Goal: Information Seeking & Learning: Learn about a topic

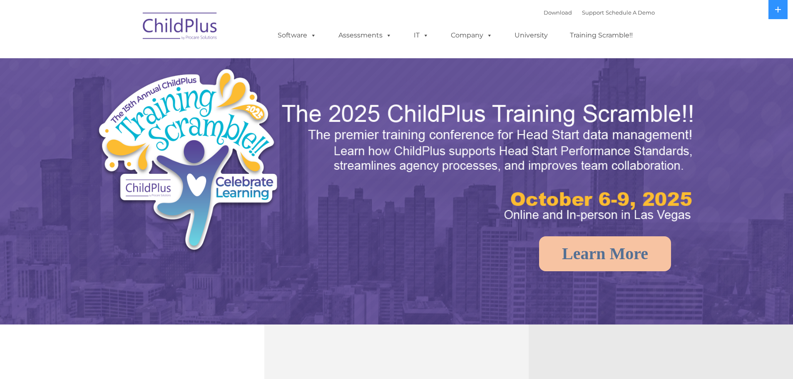
select select "MEDIUM"
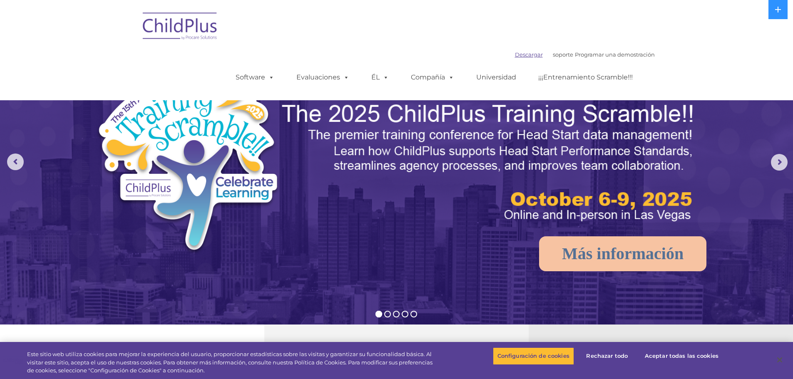
click at [515, 53] on font "Descargar" at bounding box center [529, 54] width 28 height 7
click at [166, 26] on img at bounding box center [180, 28] width 83 height 42
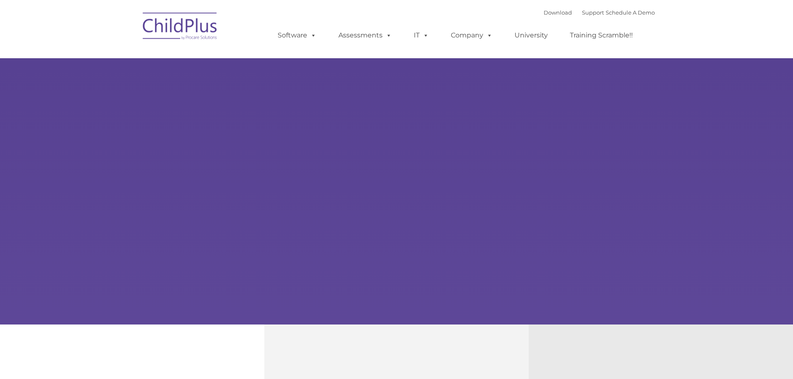
type input ""
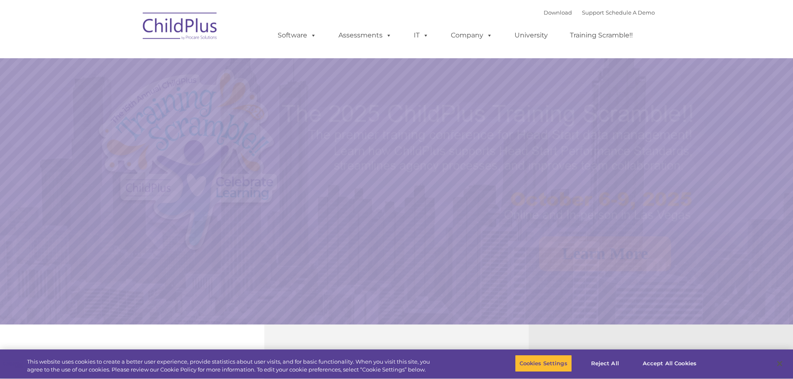
select select "MEDIUM"
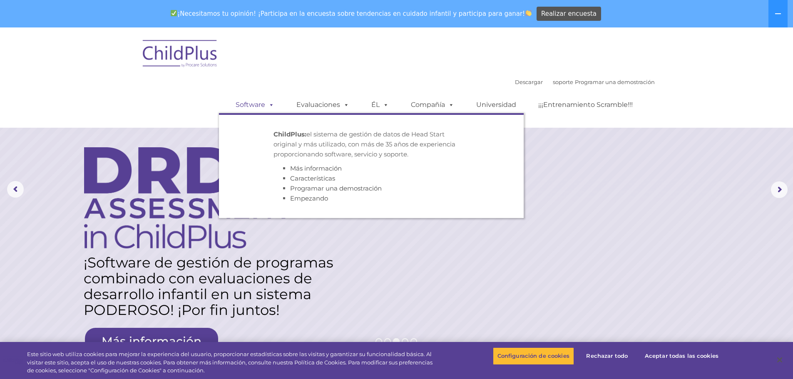
click at [262, 102] on font "Software" at bounding box center [250, 105] width 30 height 8
click at [271, 104] on span at bounding box center [269, 105] width 9 height 8
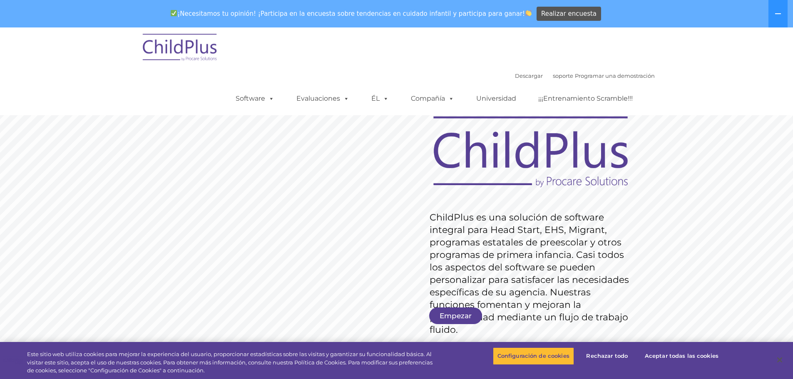
click at [221, 205] on rs-slide "Solicitar precios ChildPlus es una solución de software integral para Head Star…" at bounding box center [396, 244] width 793 height 374
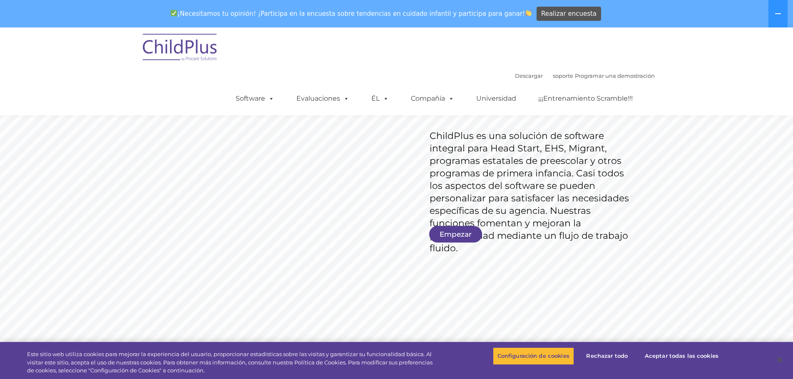
scroll to position [83, 0]
click at [445, 230] on font "Empezar" at bounding box center [455, 232] width 32 height 8
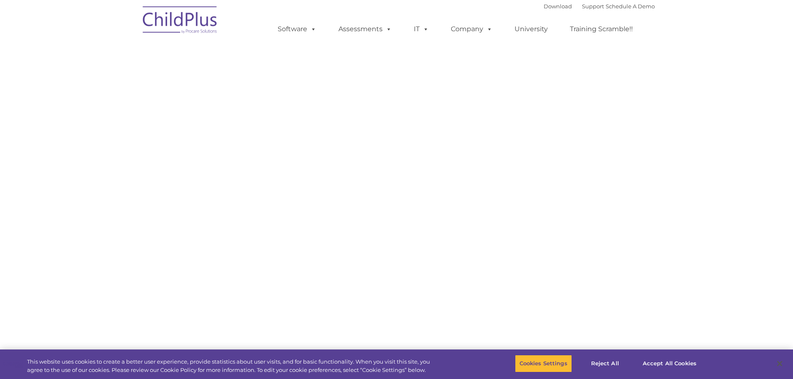
select select "MEDIUM"
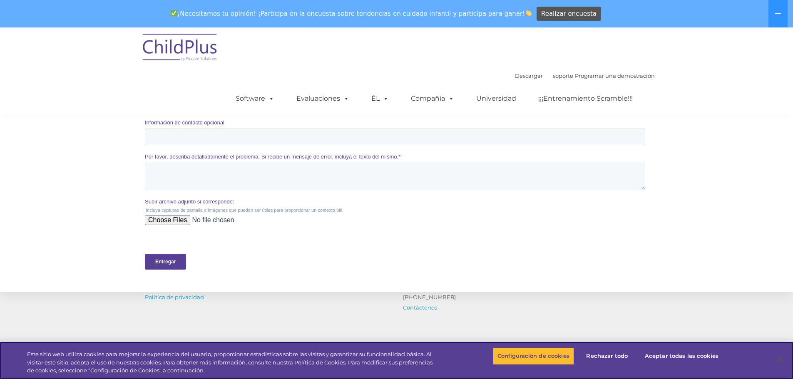
scroll to position [291, 0]
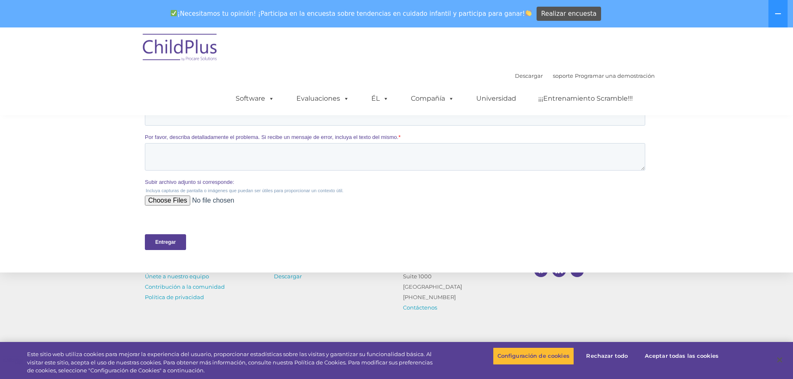
click at [162, 238] on input "Entregar" at bounding box center [164, 242] width 41 height 16
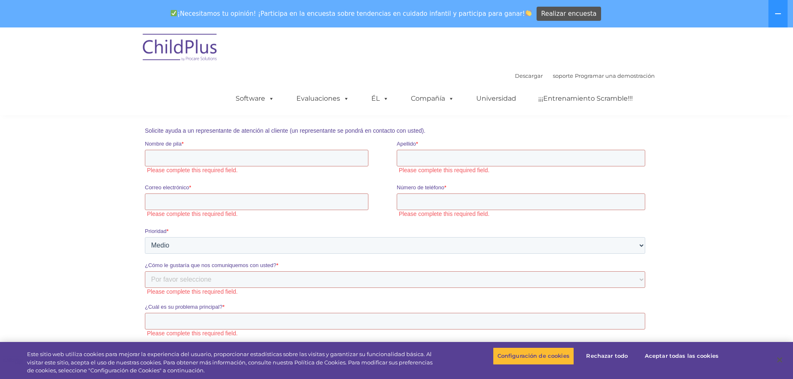
scroll to position [0, 0]
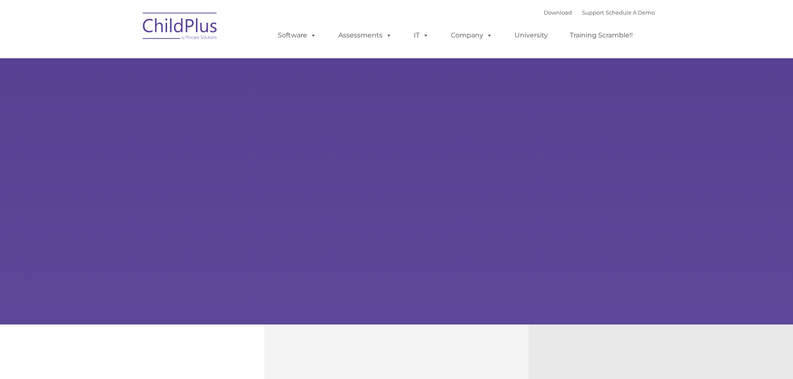
type input ""
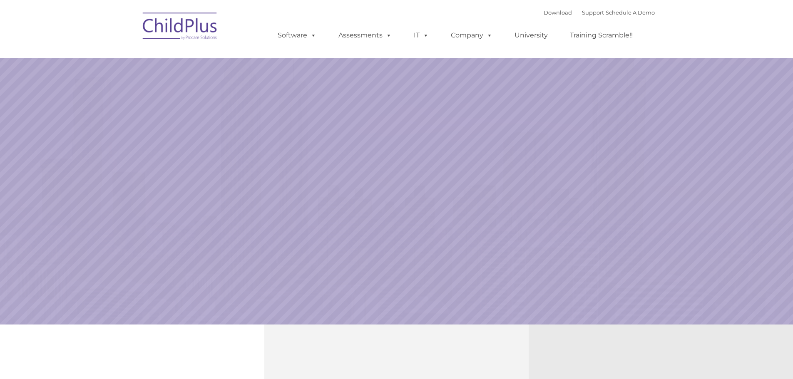
select select "MEDIUM"
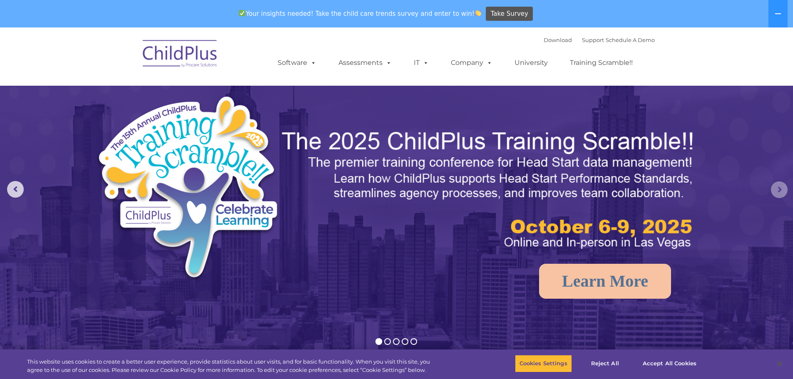
click at [776, 185] on rs-arrow at bounding box center [779, 189] width 17 height 17
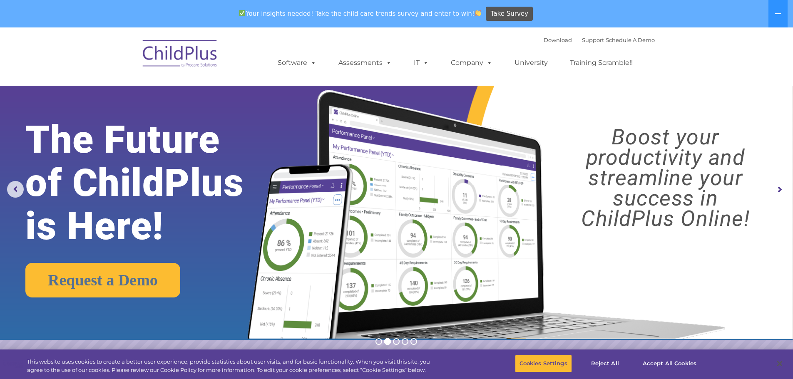
click at [776, 185] on rs-arrow at bounding box center [779, 189] width 17 height 17
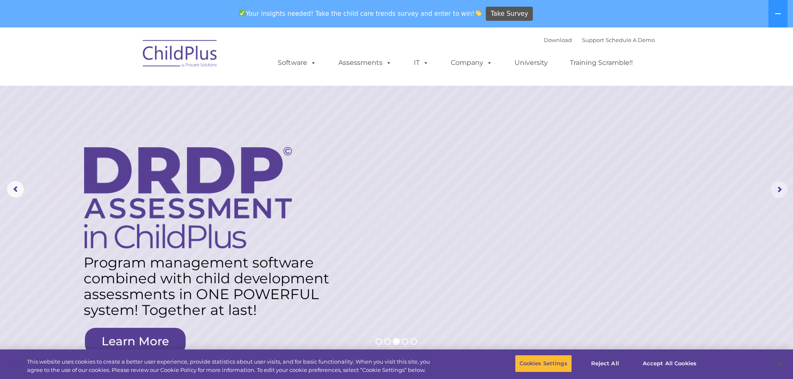
click at [776, 185] on rs-arrow at bounding box center [779, 189] width 17 height 17
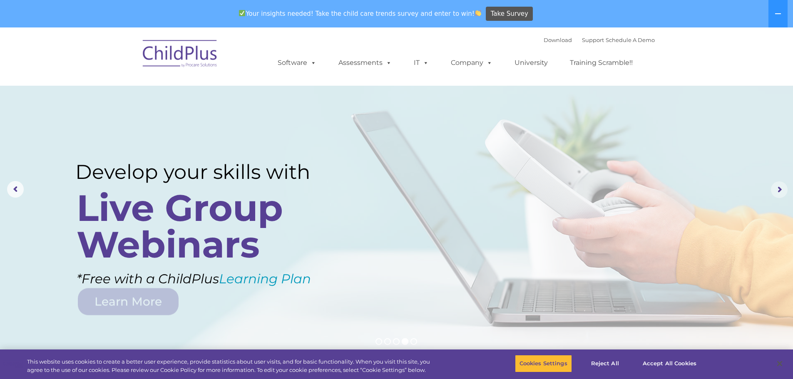
click at [776, 185] on rs-arrow at bounding box center [779, 189] width 17 height 17
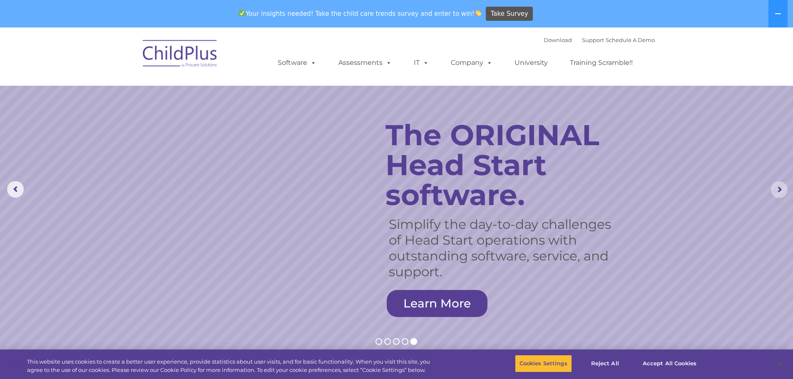
click at [779, 186] on rs-arrow at bounding box center [779, 189] width 17 height 17
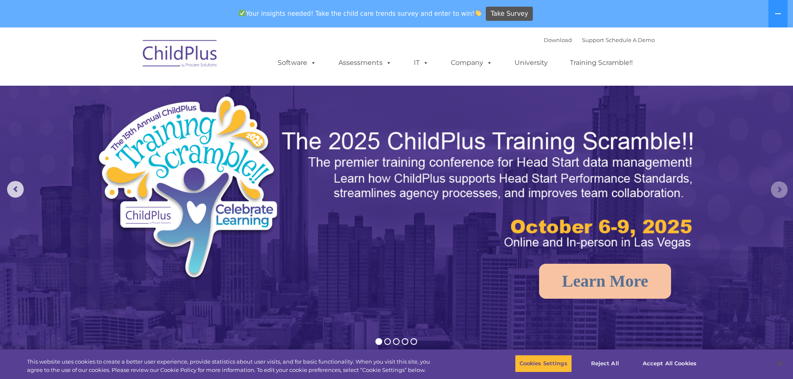
click at [779, 185] on rs-arrow at bounding box center [779, 189] width 17 height 17
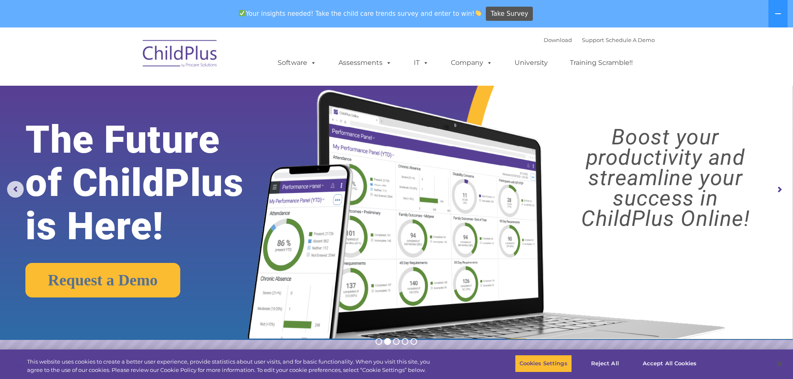
click at [779, 185] on rs-arrow at bounding box center [779, 189] width 17 height 17
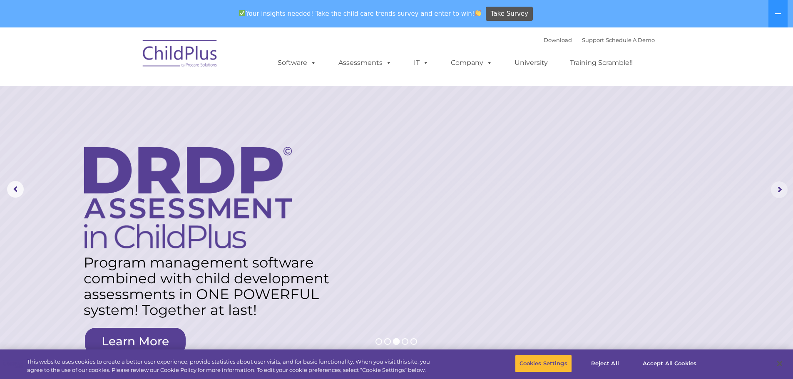
click at [772, 184] on rs-arrow at bounding box center [779, 189] width 17 height 17
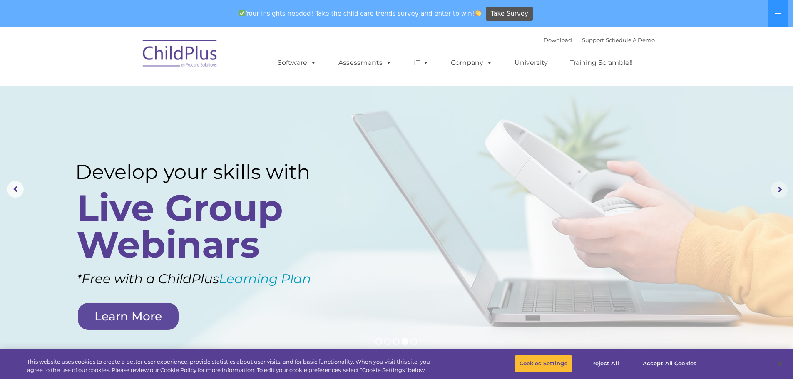
click at [779, 188] on rs-arrow at bounding box center [779, 189] width 17 height 17
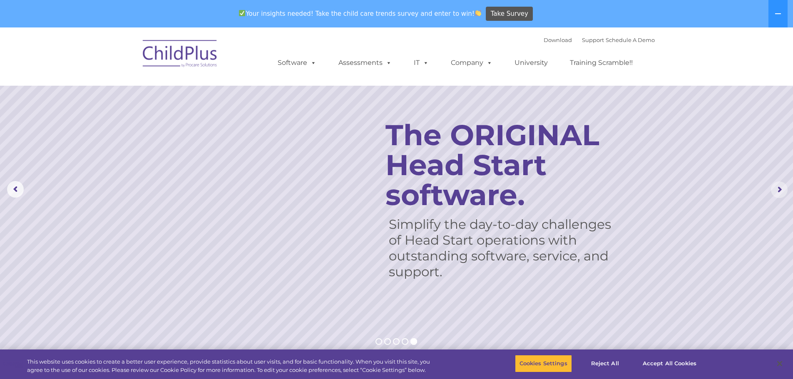
click at [779, 188] on rs-arrow at bounding box center [779, 189] width 17 height 17
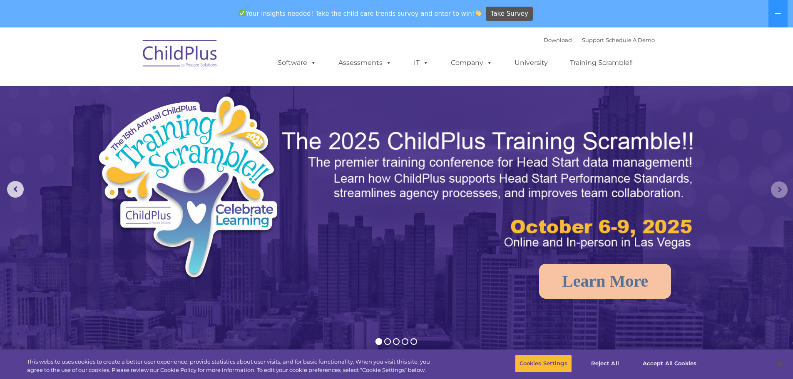
click at [779, 186] on rs-arrow at bounding box center [779, 189] width 17 height 17
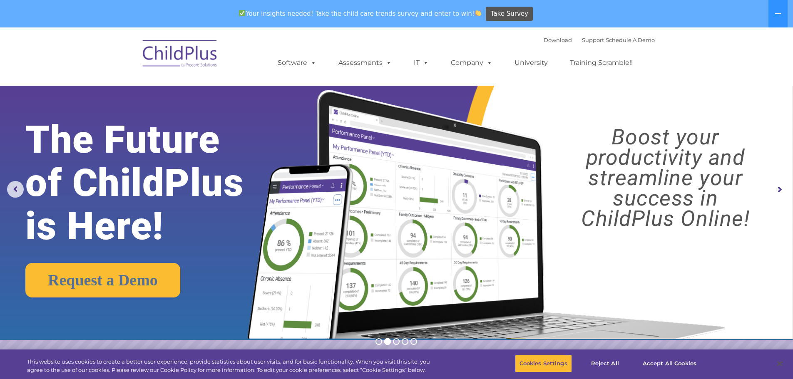
click at [779, 186] on rs-arrow at bounding box center [779, 189] width 17 height 17
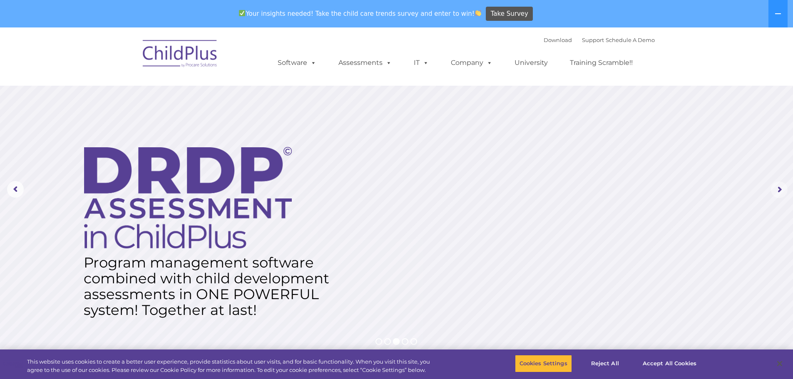
click at [779, 186] on rs-arrow at bounding box center [779, 189] width 17 height 17
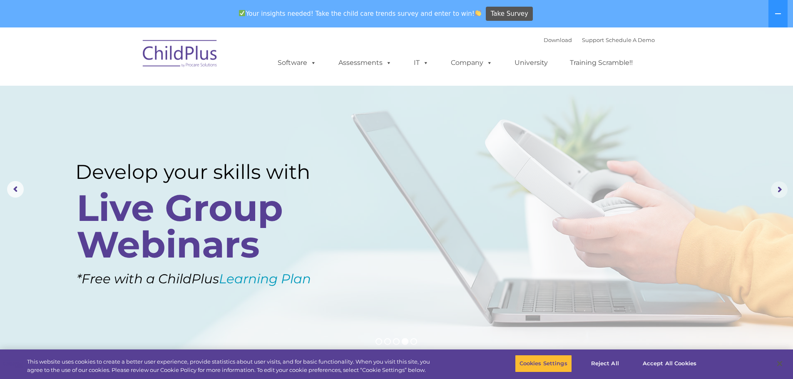
click at [778, 185] on rs-arrow at bounding box center [779, 189] width 17 height 17
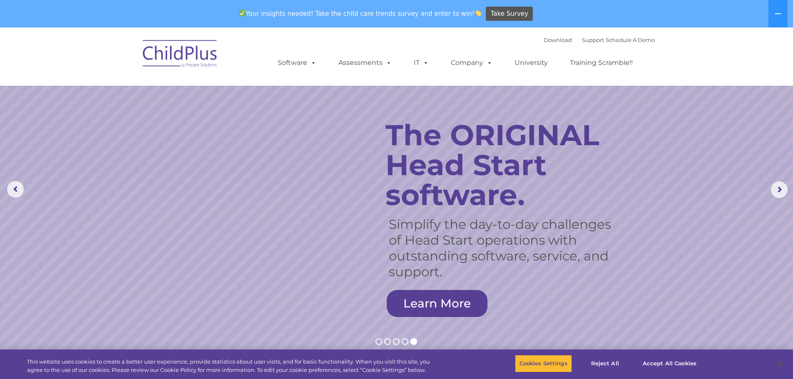
click at [224, 136] on rs-slide "Simplify the day-to-day challenges of Head Start operations with outstanding so…" at bounding box center [396, 189] width 793 height 325
click at [356, 141] on rs-slide "Simplify the day-to-day challenges of Head Start operations with outstanding so…" at bounding box center [396, 189] width 793 height 325
click at [424, 299] on link "Learn More" at bounding box center [437, 303] width 101 height 27
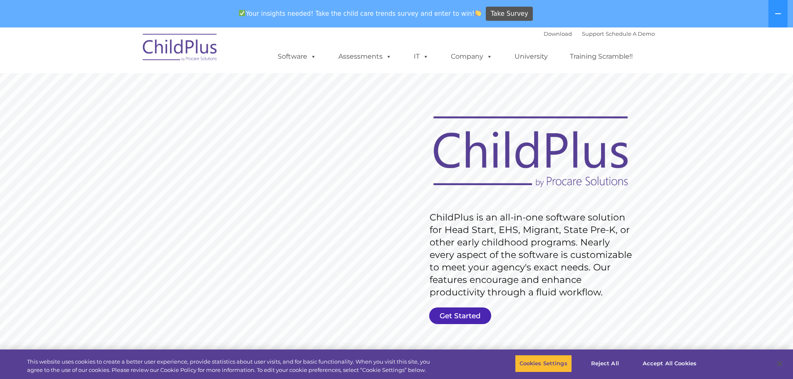
click at [449, 313] on link "Get Started" at bounding box center [460, 315] width 62 height 17
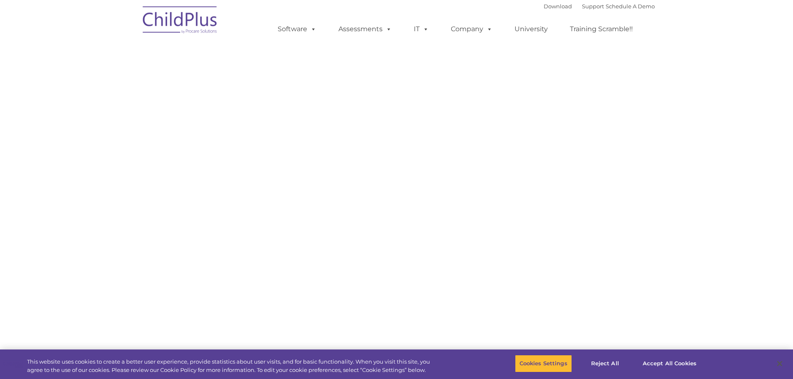
select select "MEDIUM"
